Goal: Find contact information: Find contact information

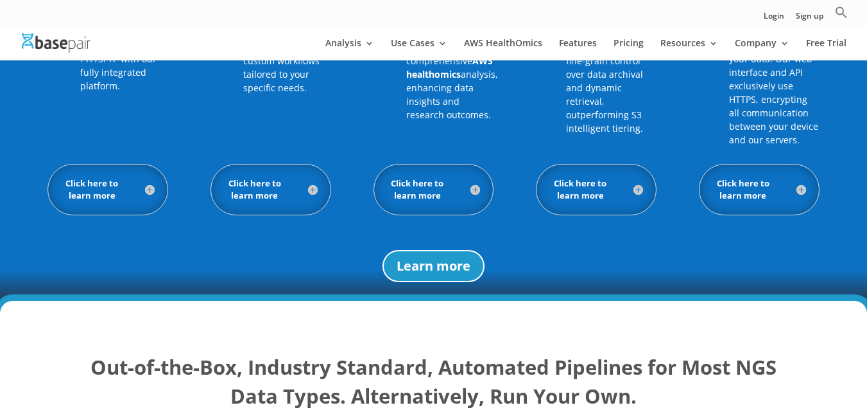
scroll to position [1348, 0]
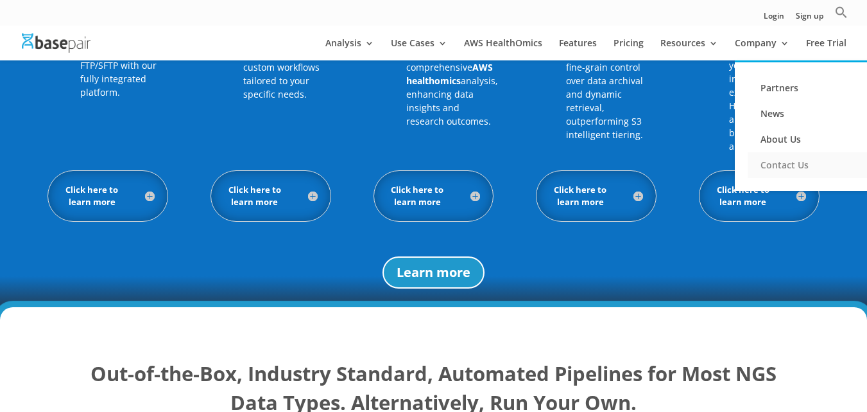
click at [781, 170] on link "Contact Us" at bounding box center [812, 165] width 128 height 26
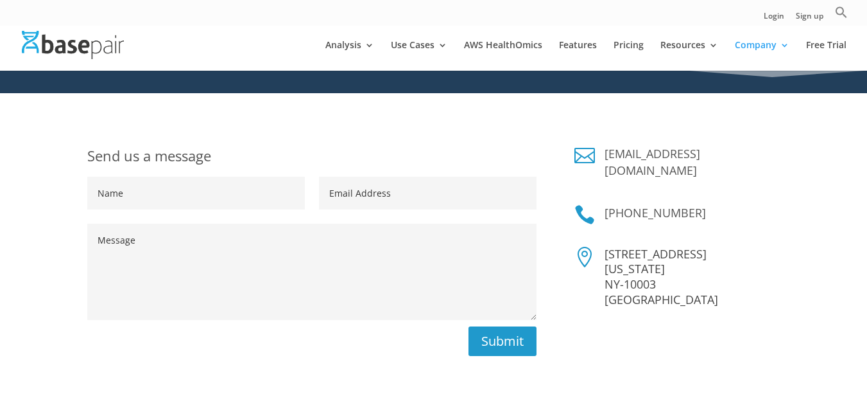
scroll to position [193, 0]
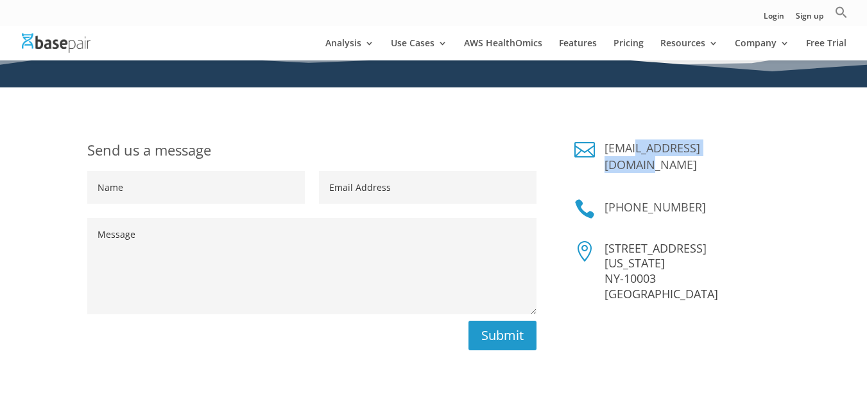
drag, startPoint x: 751, startPoint y: 152, endPoint x: 634, endPoint y: 150, distance: 116.9
click at [634, 150] on h4 "[EMAIL_ADDRESS][DOMAIN_NAME]" at bounding box center [692, 159] width 175 height 40
copy link "@[DOMAIN_NAME]"
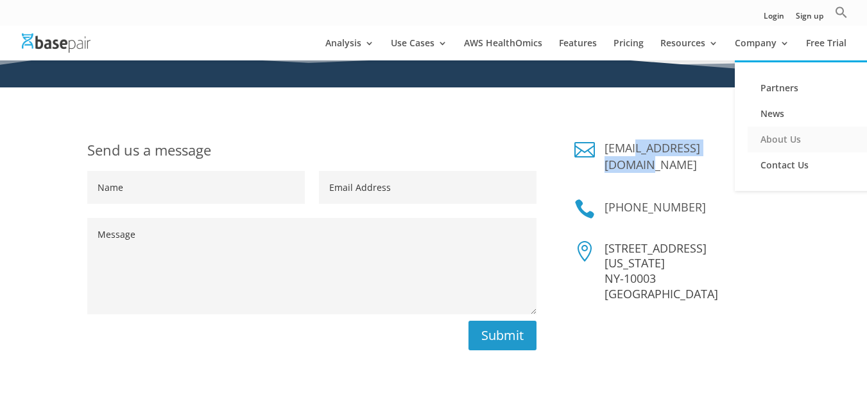
click at [780, 143] on link "About Us" at bounding box center [812, 139] width 128 height 26
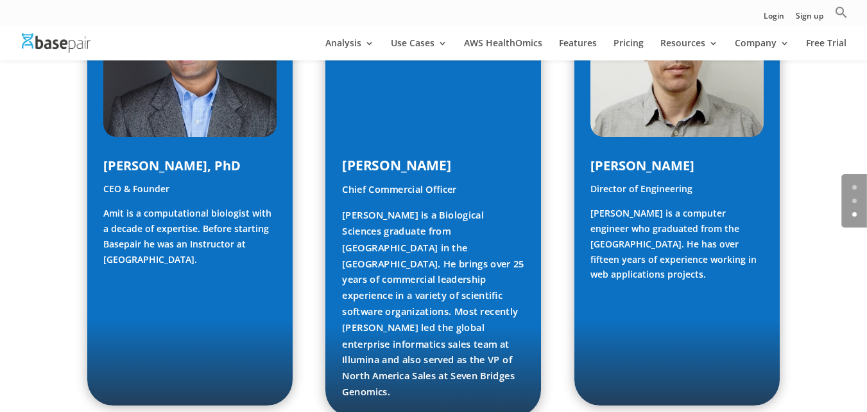
scroll to position [771, 0]
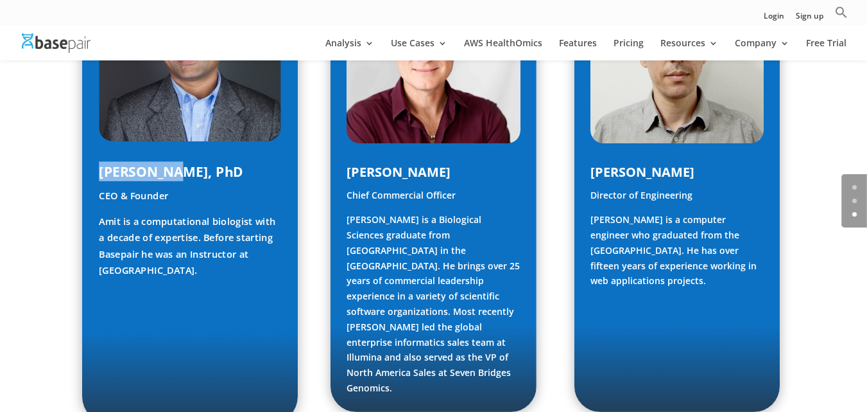
drag, startPoint x: 95, startPoint y: 164, endPoint x: 170, endPoint y: 169, distance: 75.3
click at [170, 169] on div "Amit Sinha, PhD CEO & Founder Amit is a computational biologist with a decade o…" at bounding box center [190, 182] width 216 height 480
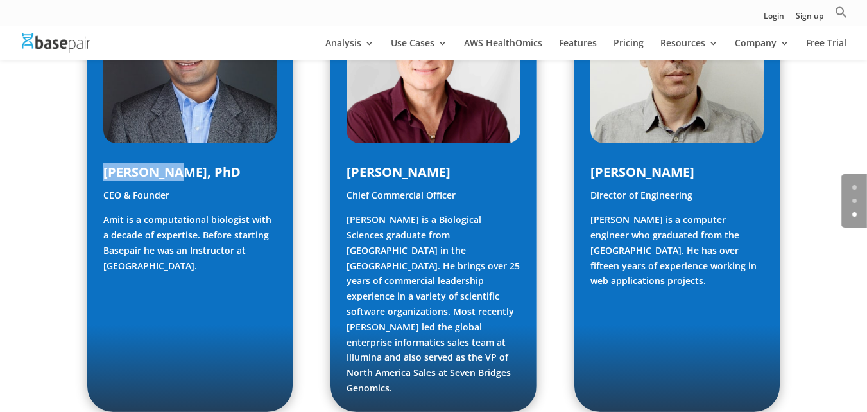
copy span "Amit Sinha"
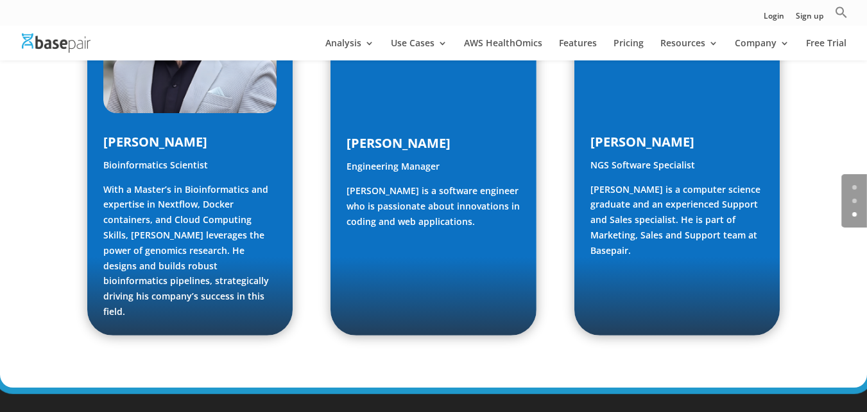
scroll to position [2055, 0]
